Goal: Register for event/course

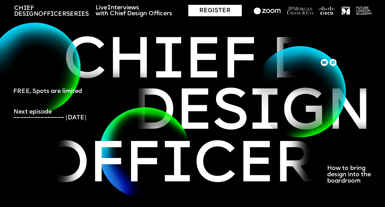
click at [221, 7] on div "REGISTER" at bounding box center [214, 10] width 53 height 11
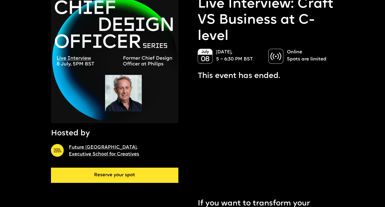
scroll to position [73, 0]
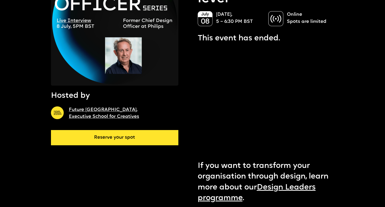
click at [116, 139] on link "Reserve your spot" at bounding box center [114, 137] width 127 height 15
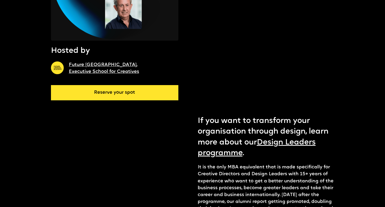
scroll to position [119, 0]
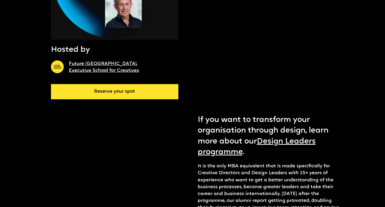
click at [139, 90] on link "Reserve your spot" at bounding box center [114, 91] width 127 height 15
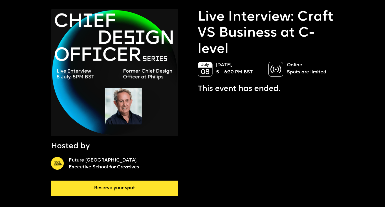
scroll to position [0, 0]
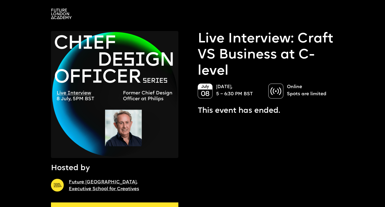
scroll to position [73, 0]
